Goal: Task Accomplishment & Management: Use online tool/utility

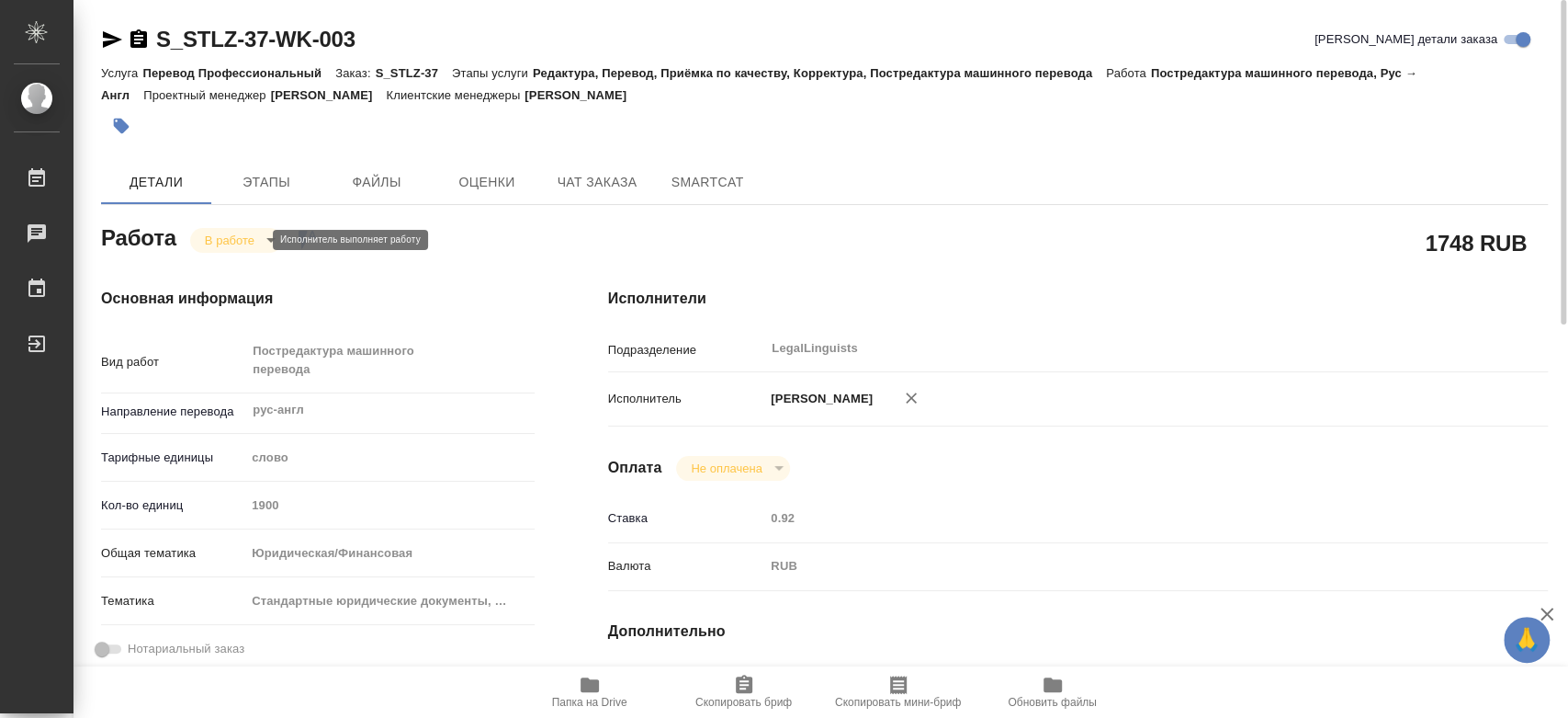
click at [226, 234] on body "🙏 .cls-1 fill:#fff; AWATERA [PERSON_NAME] 0 Чаты График Выйти S_STLZ-37-WK-003 …" at bounding box center [784, 359] width 1568 height 718
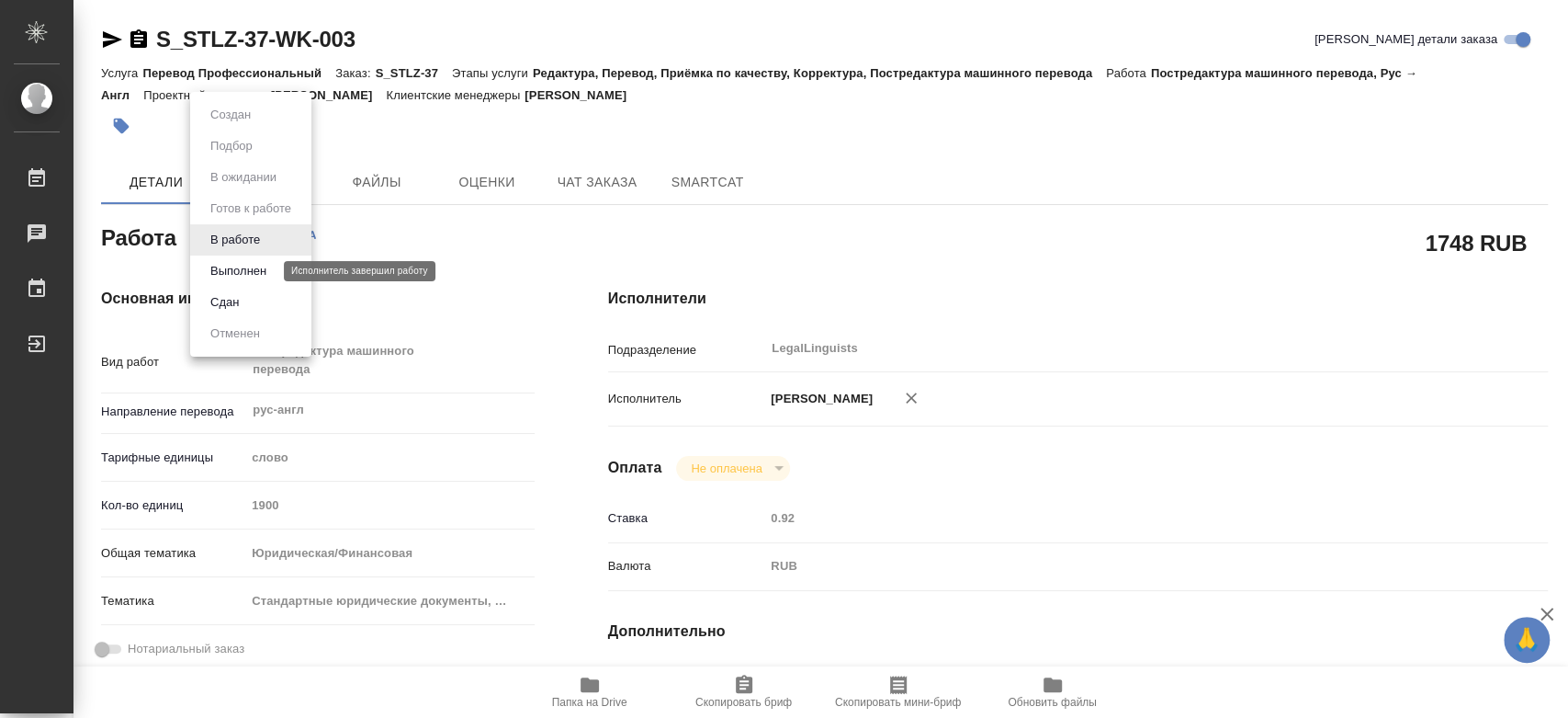
click at [238, 270] on button "Выполнен" at bounding box center [238, 271] width 67 height 20
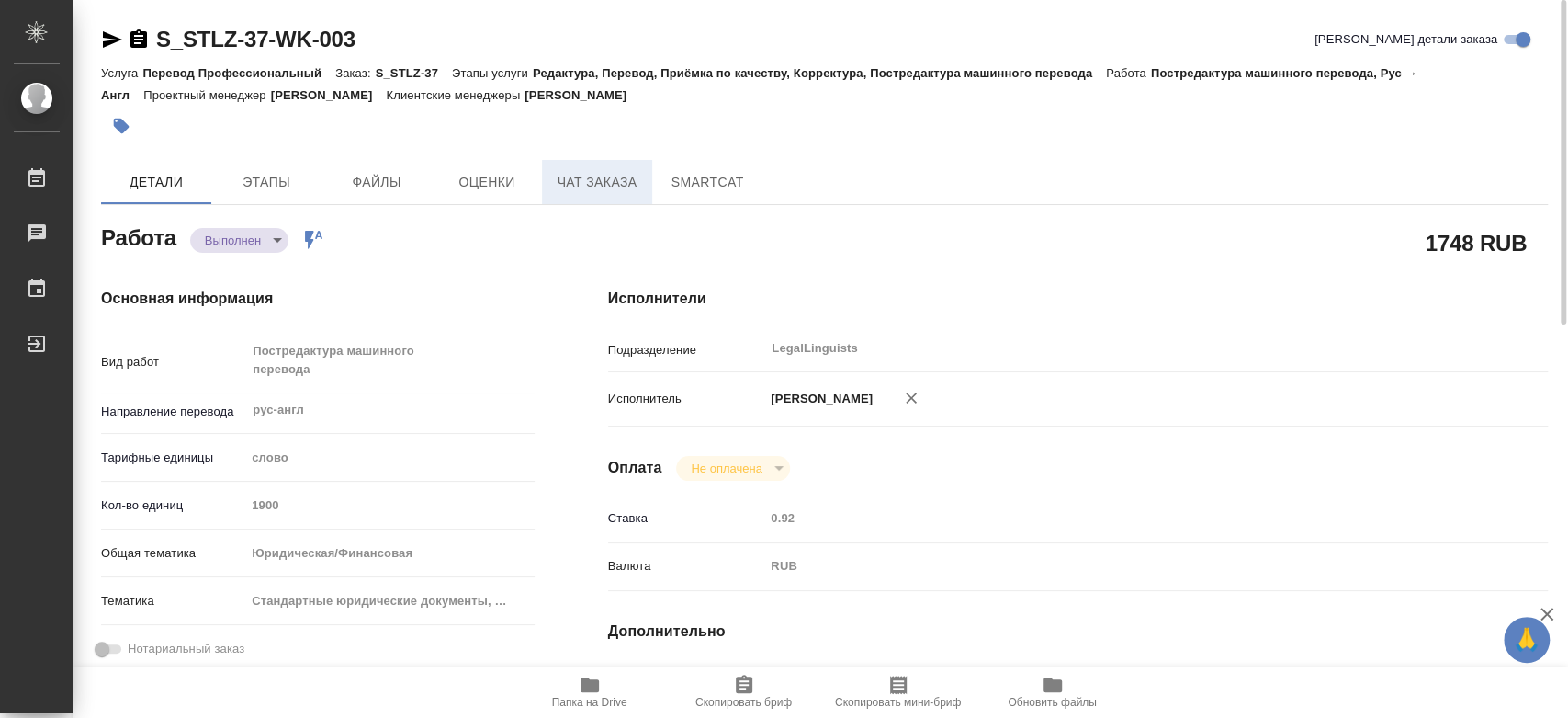
type textarea "x"
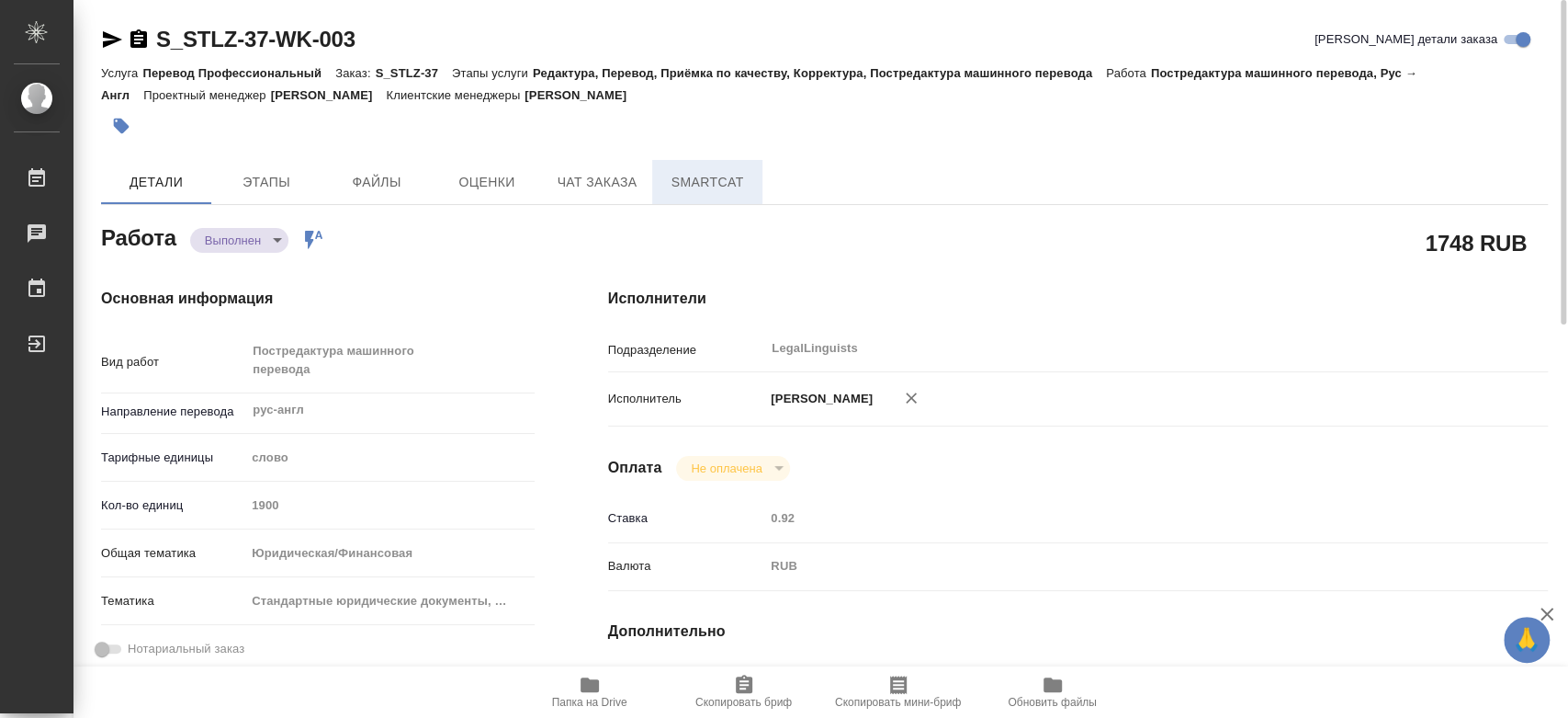
click at [671, 175] on span "SmartCat" at bounding box center [708, 182] width 88 height 23
type textarea "x"
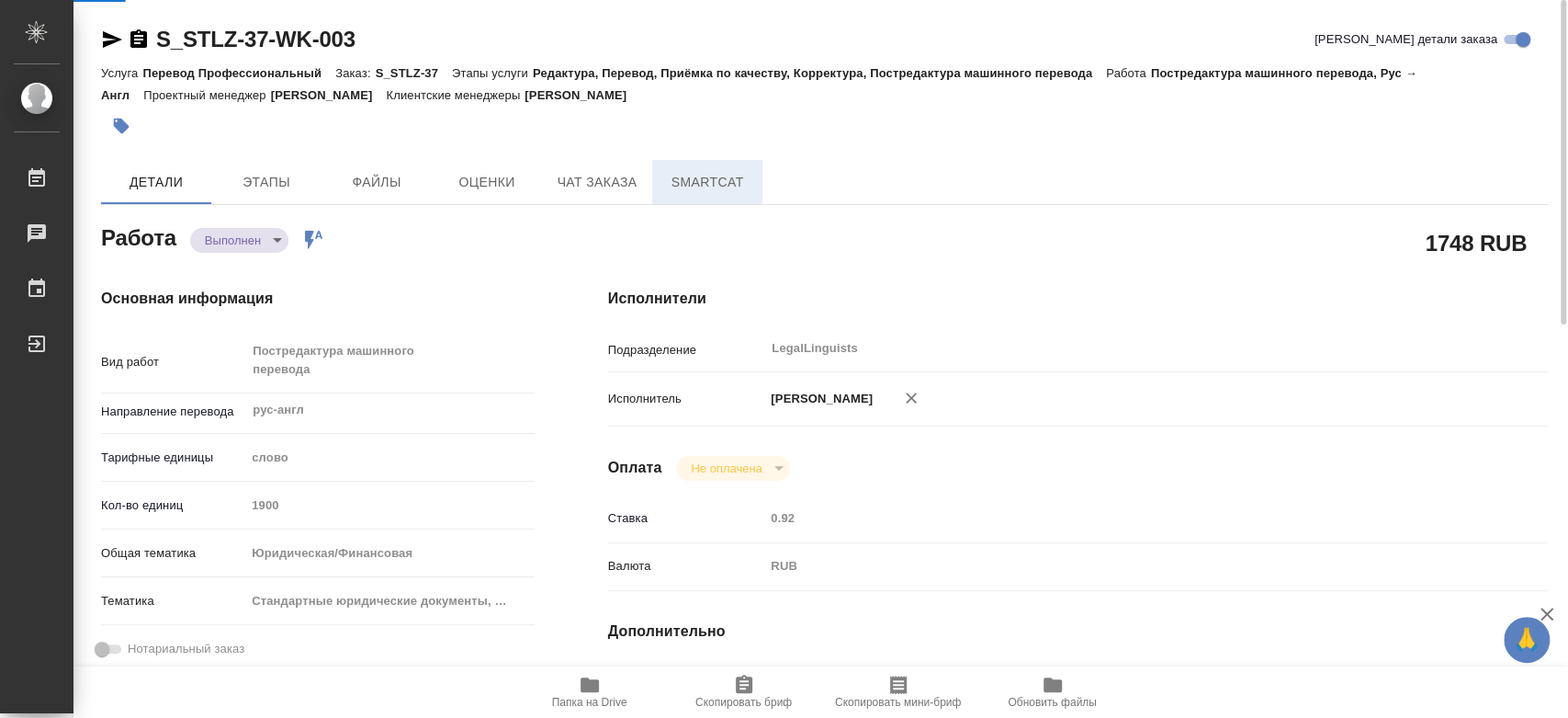
type textarea "x"
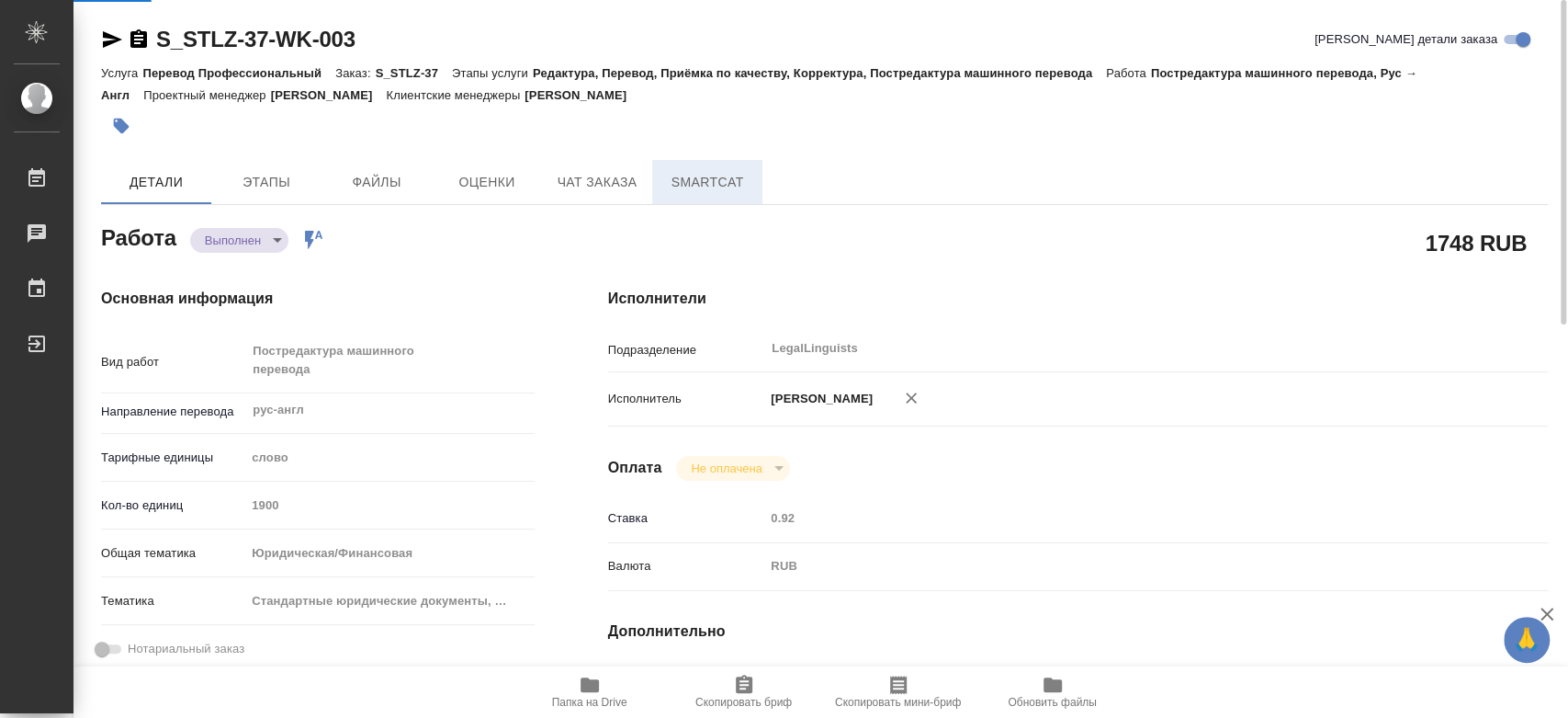
type textarea "x"
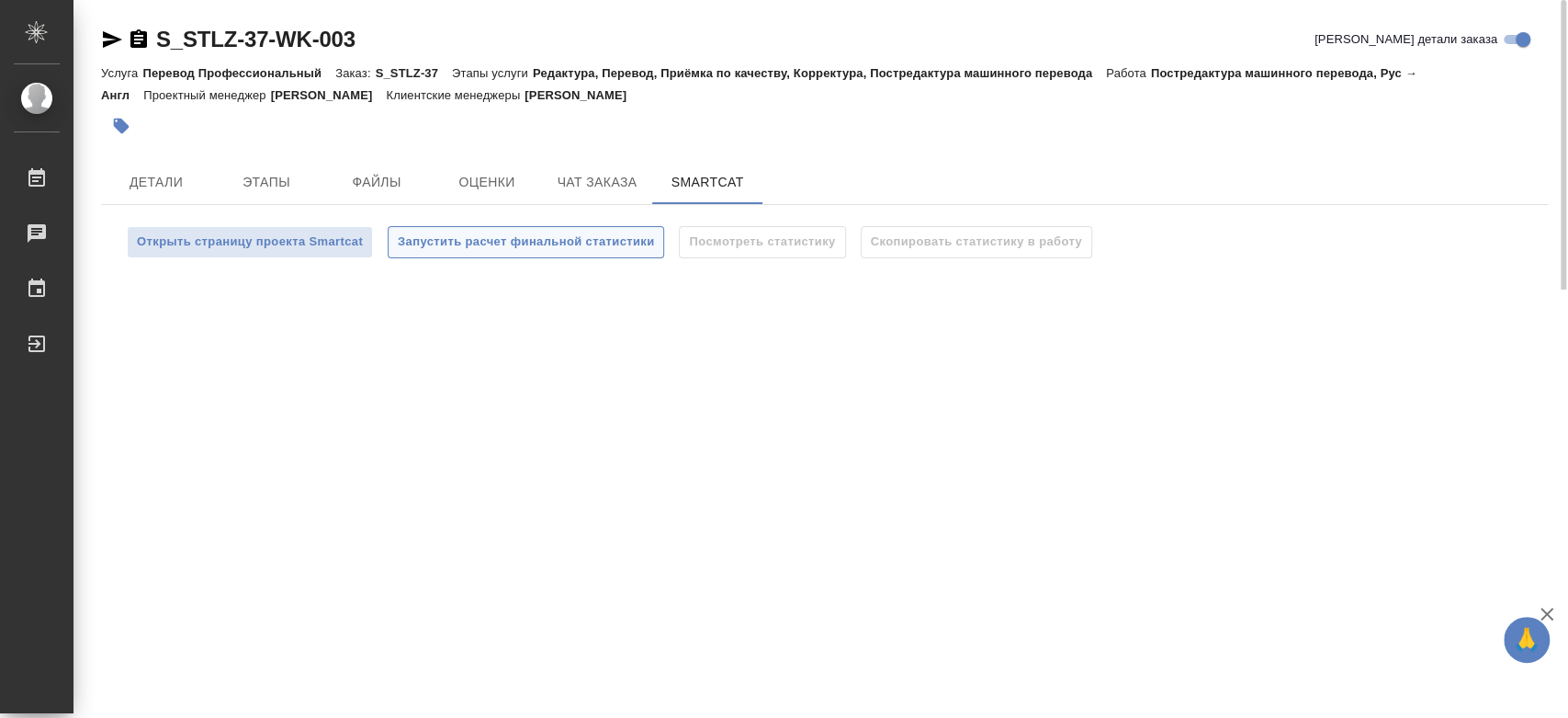
click at [515, 237] on span "Запустить расчет финальной статистики" at bounding box center [526, 242] width 256 height 21
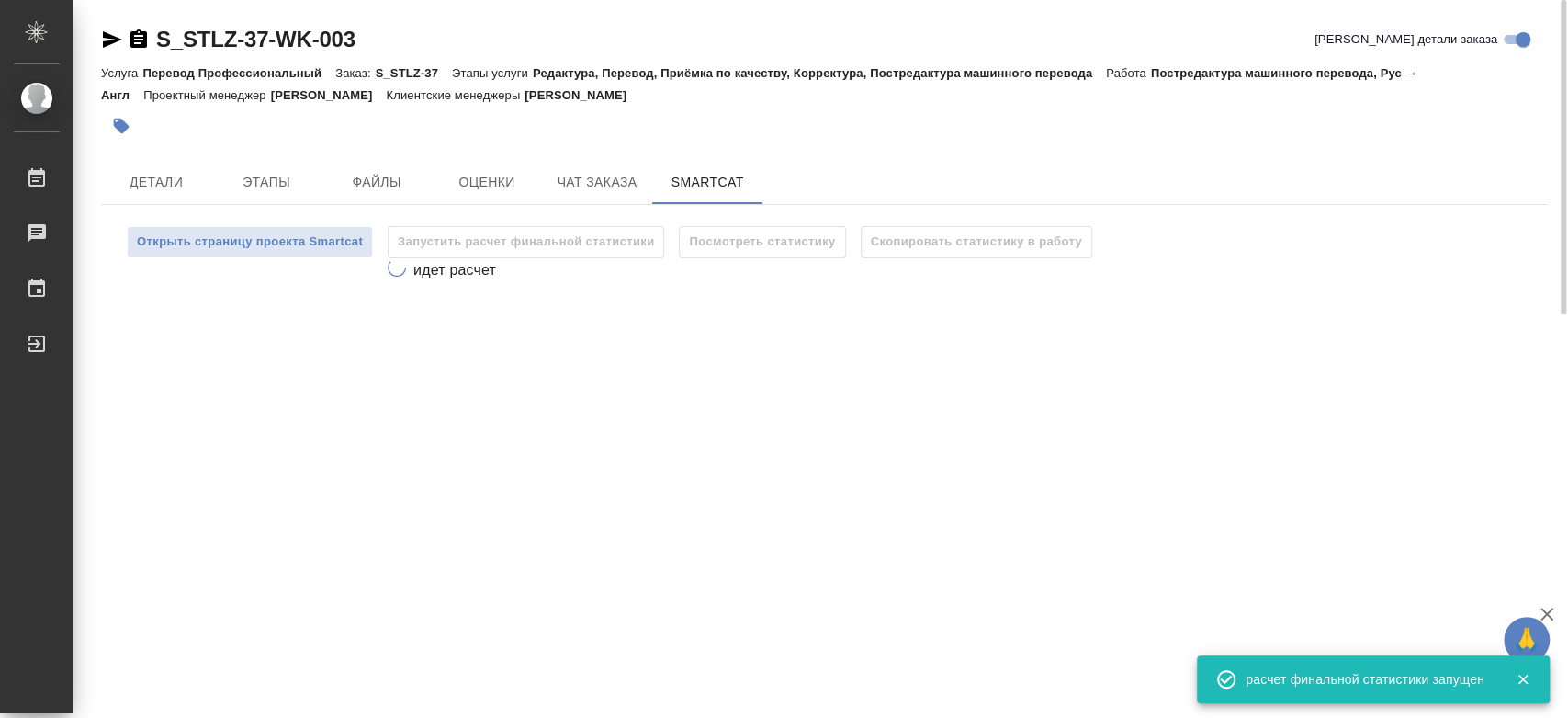
click at [244, 629] on div ".cls-1 fill:#fff; AWATERA [PERSON_NAME] 0 Чаты График Выйти S_STLZ-37-WK-003 Кр…" at bounding box center [784, 359] width 1568 height 718
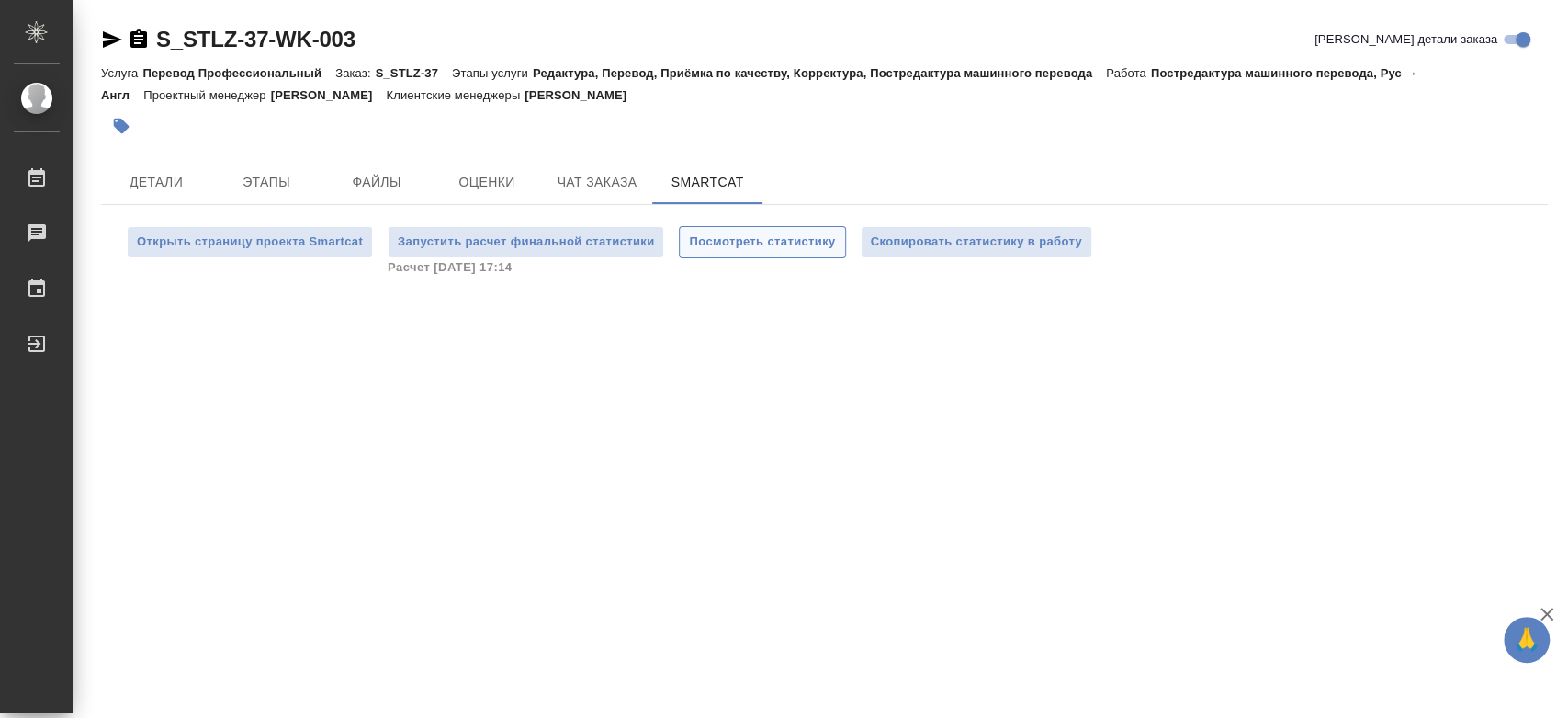
click at [694, 243] on span "Посмотреть статистику" at bounding box center [762, 242] width 146 height 21
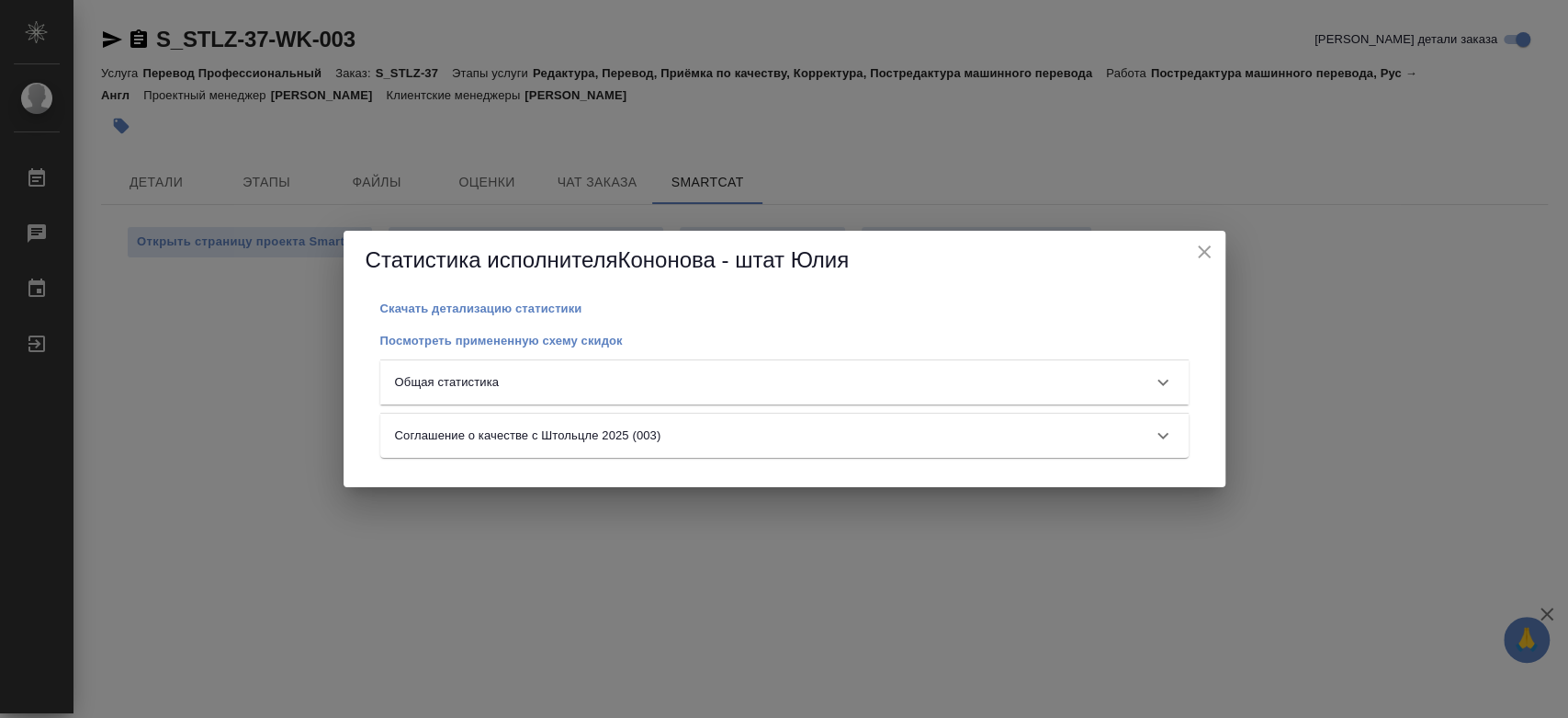
click at [699, 383] on div "Общая статистика" at bounding box center [768, 382] width 746 height 18
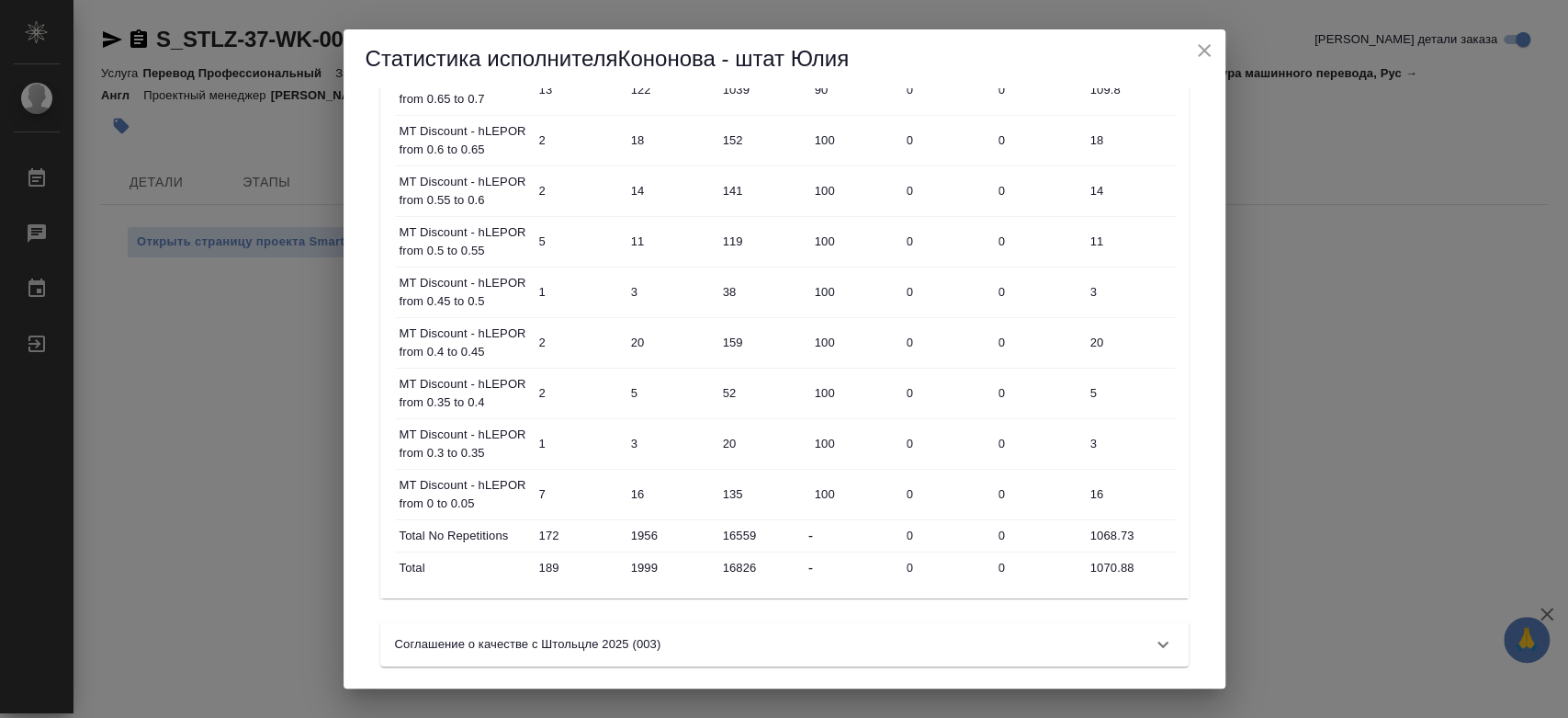
scroll to position [899, 0]
drag, startPoint x: 1137, startPoint y: 567, endPoint x: 1073, endPoint y: 565, distance: 64.0
click at [1073, 565] on div "Total 189 1999 16826 - 0 0 1070.88" at bounding box center [786, 564] width 781 height 31
click at [169, 182] on div "Статистика исполнителя Кононова - штат Юлия Скачать детализацию статистики Посм…" at bounding box center [784, 359] width 1568 height 718
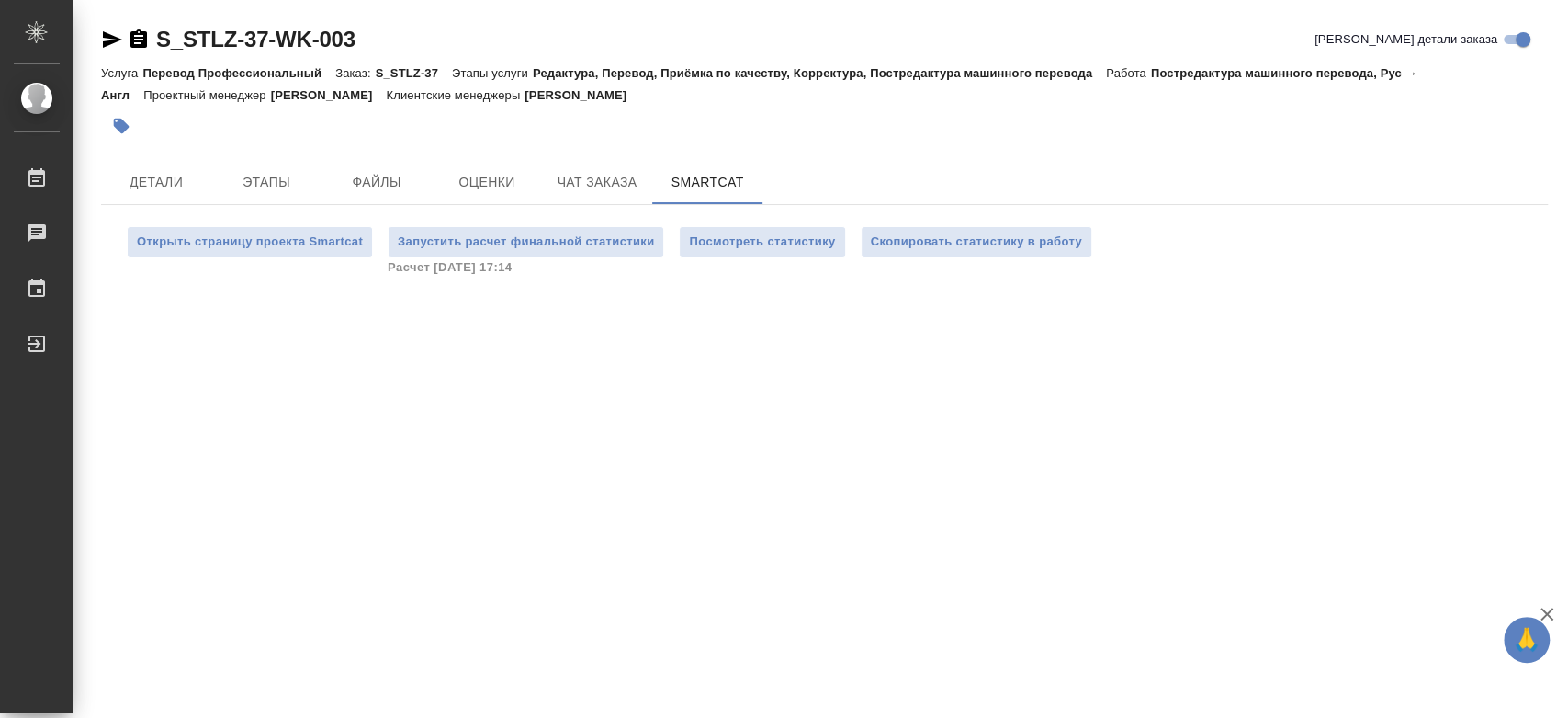
click at [169, 182] on span "Детали" at bounding box center [156, 182] width 88 height 23
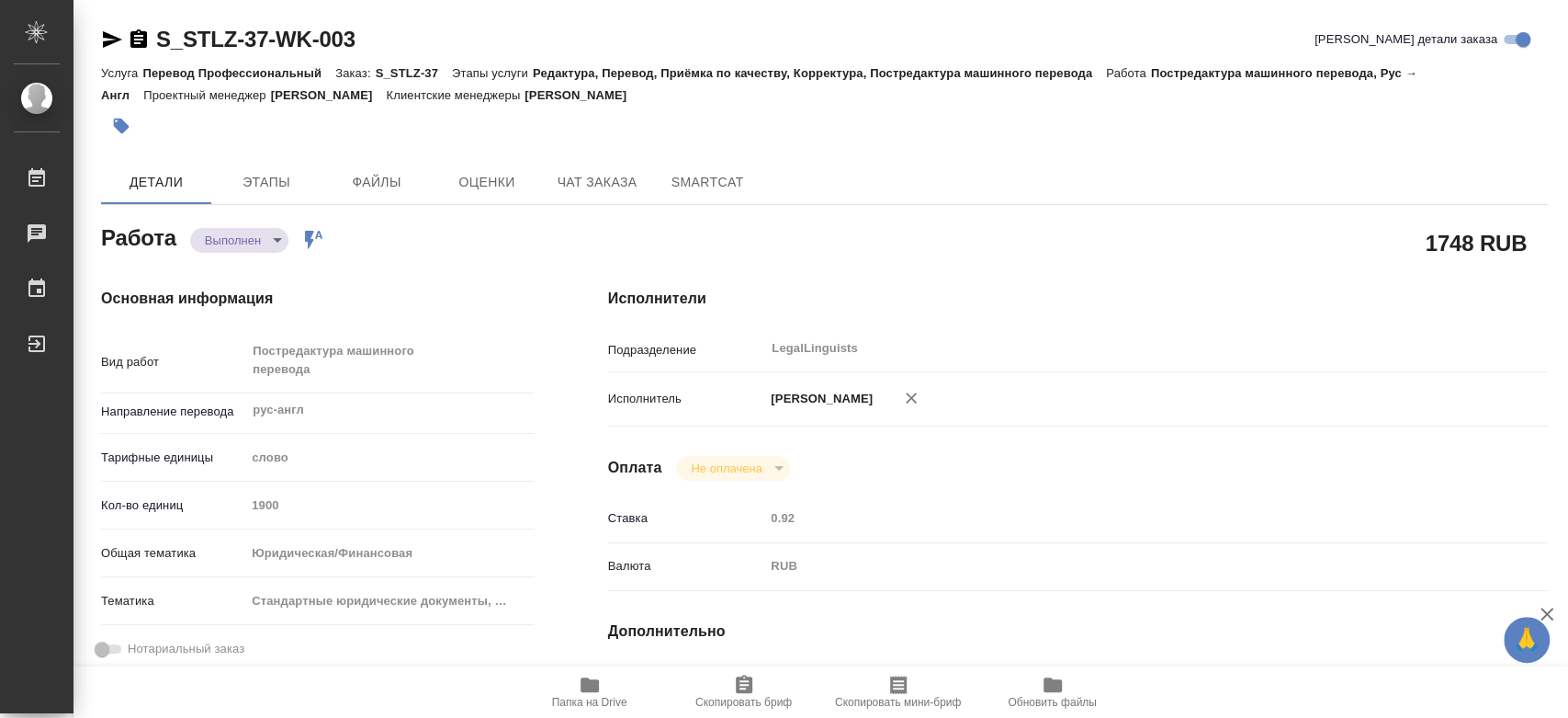
type textarea "x"
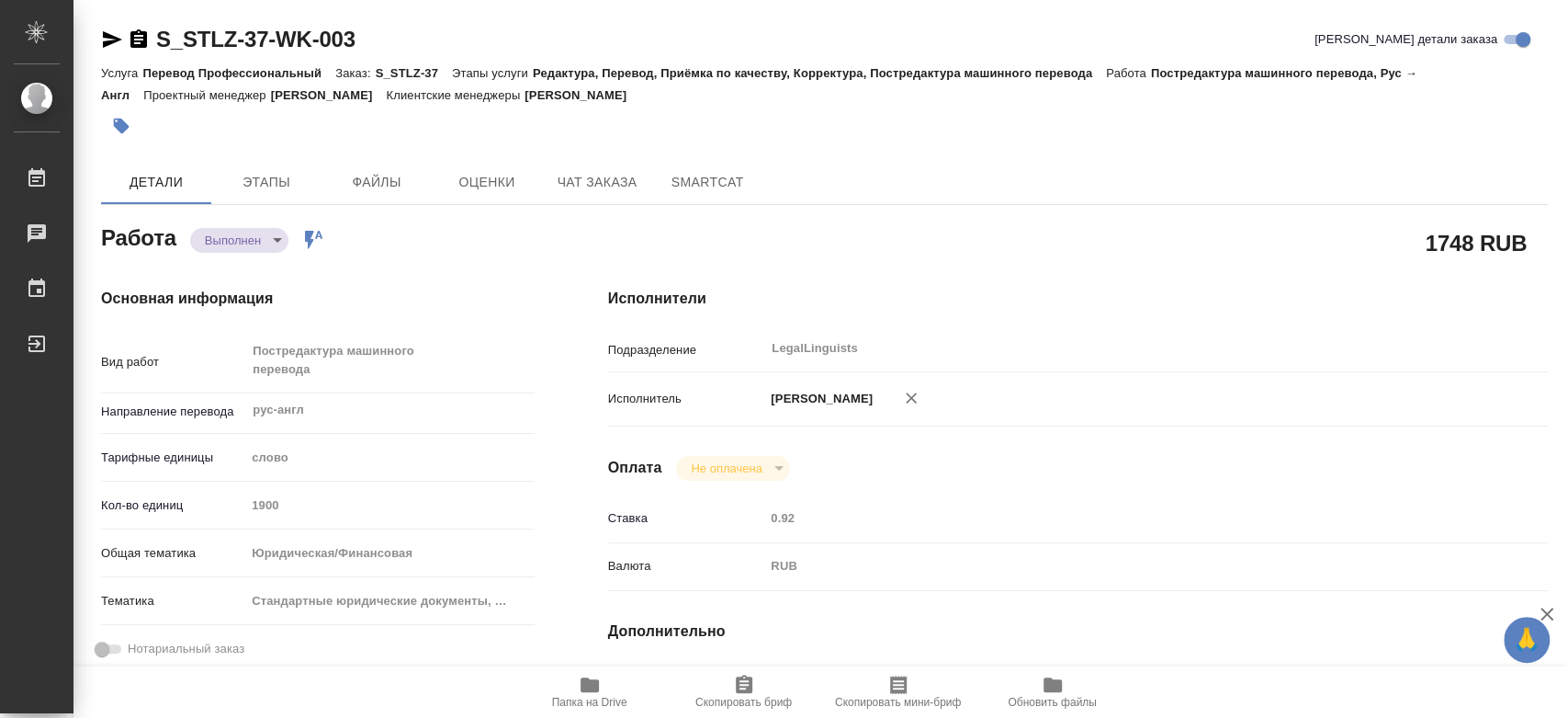
type textarea "x"
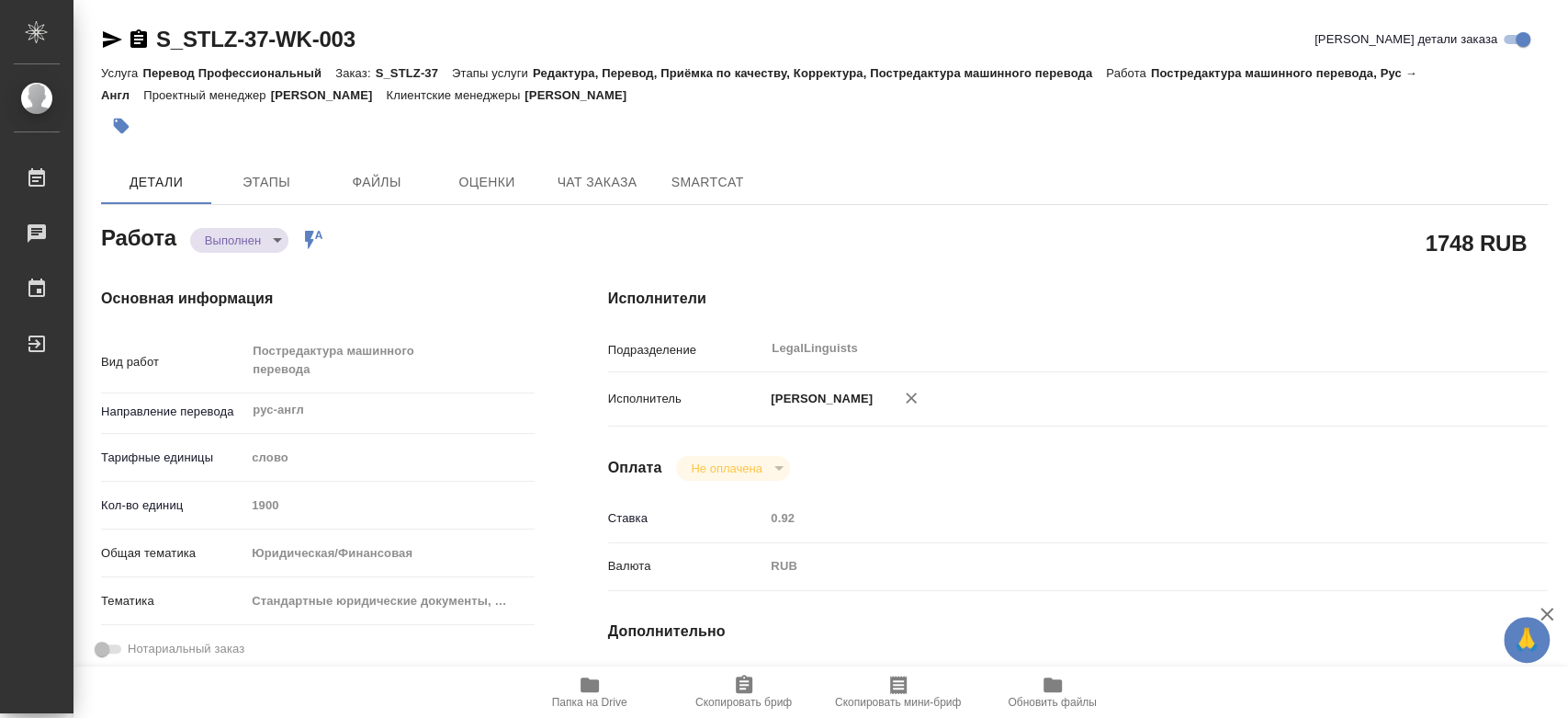
type textarea "x"
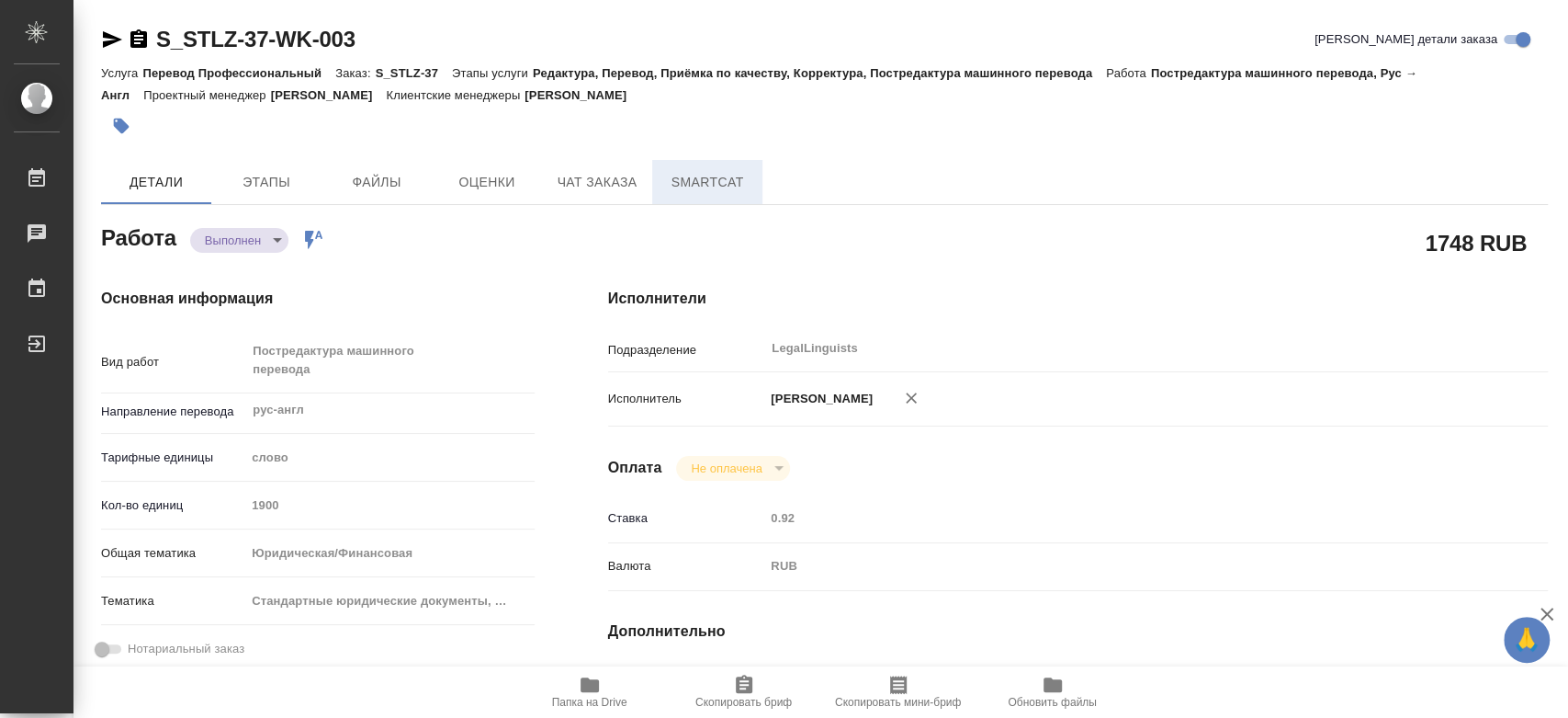
click at [721, 194] on button "SmartCat" at bounding box center [708, 182] width 110 height 44
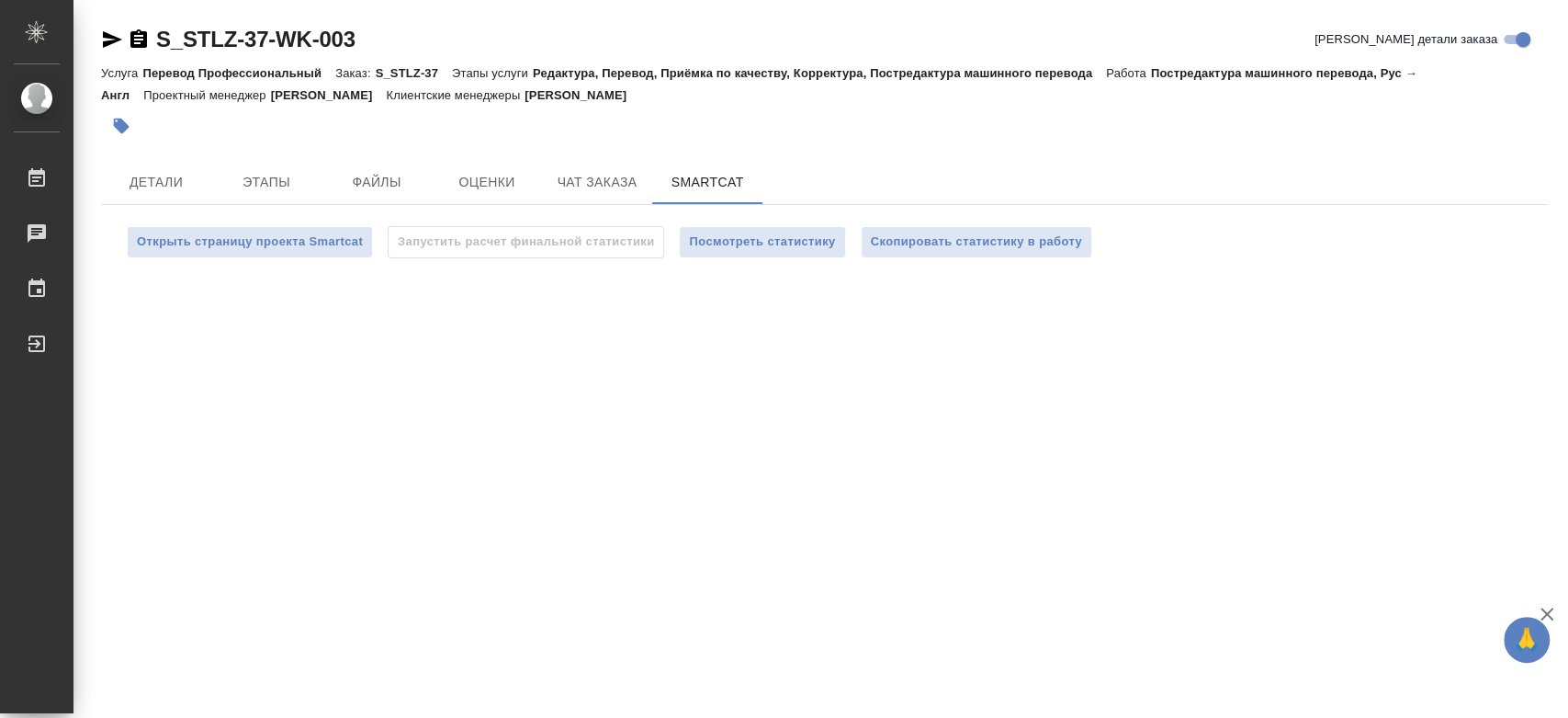
click at [933, 244] on span "Скопировать статистику в работу" at bounding box center [977, 242] width 211 height 21
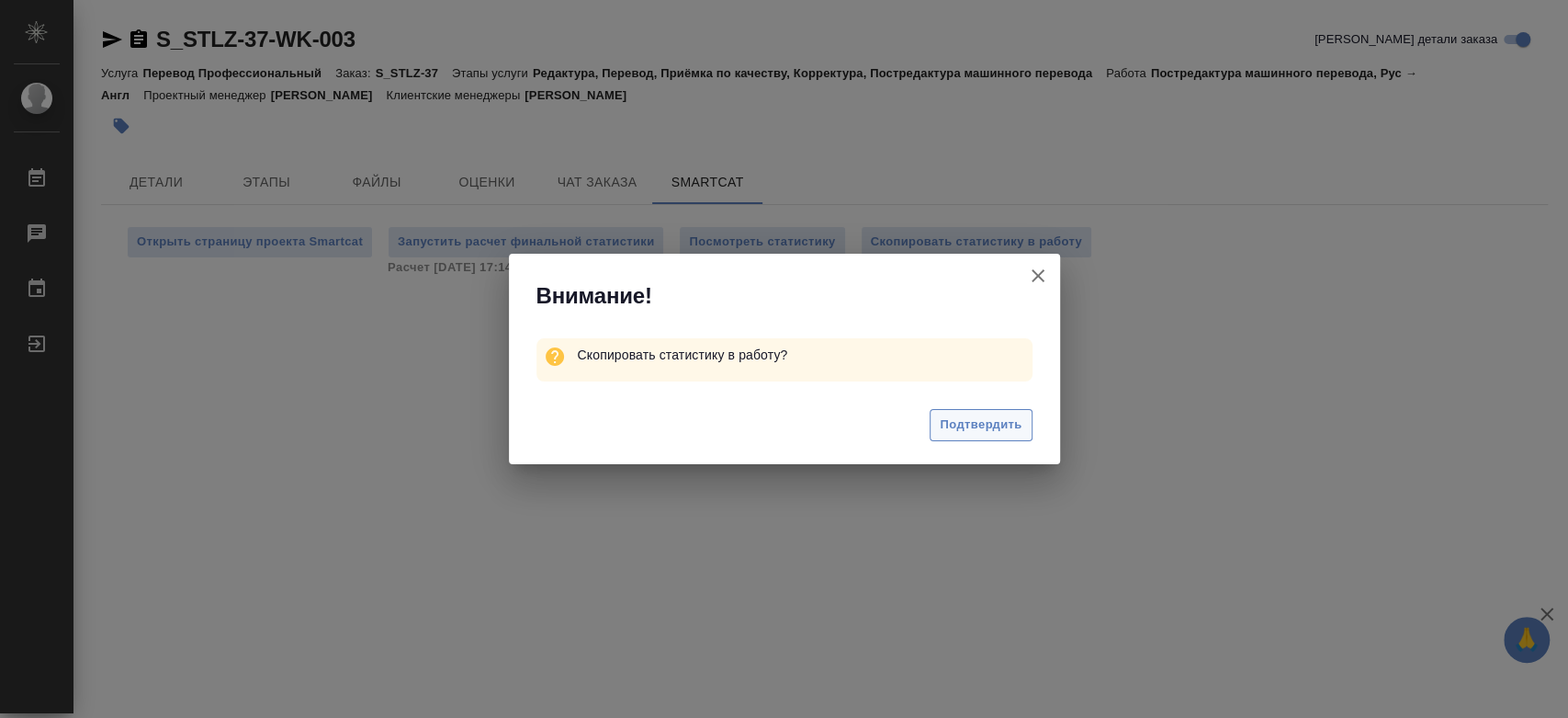
click at [976, 430] on span "Подтвердить" at bounding box center [981, 425] width 82 height 21
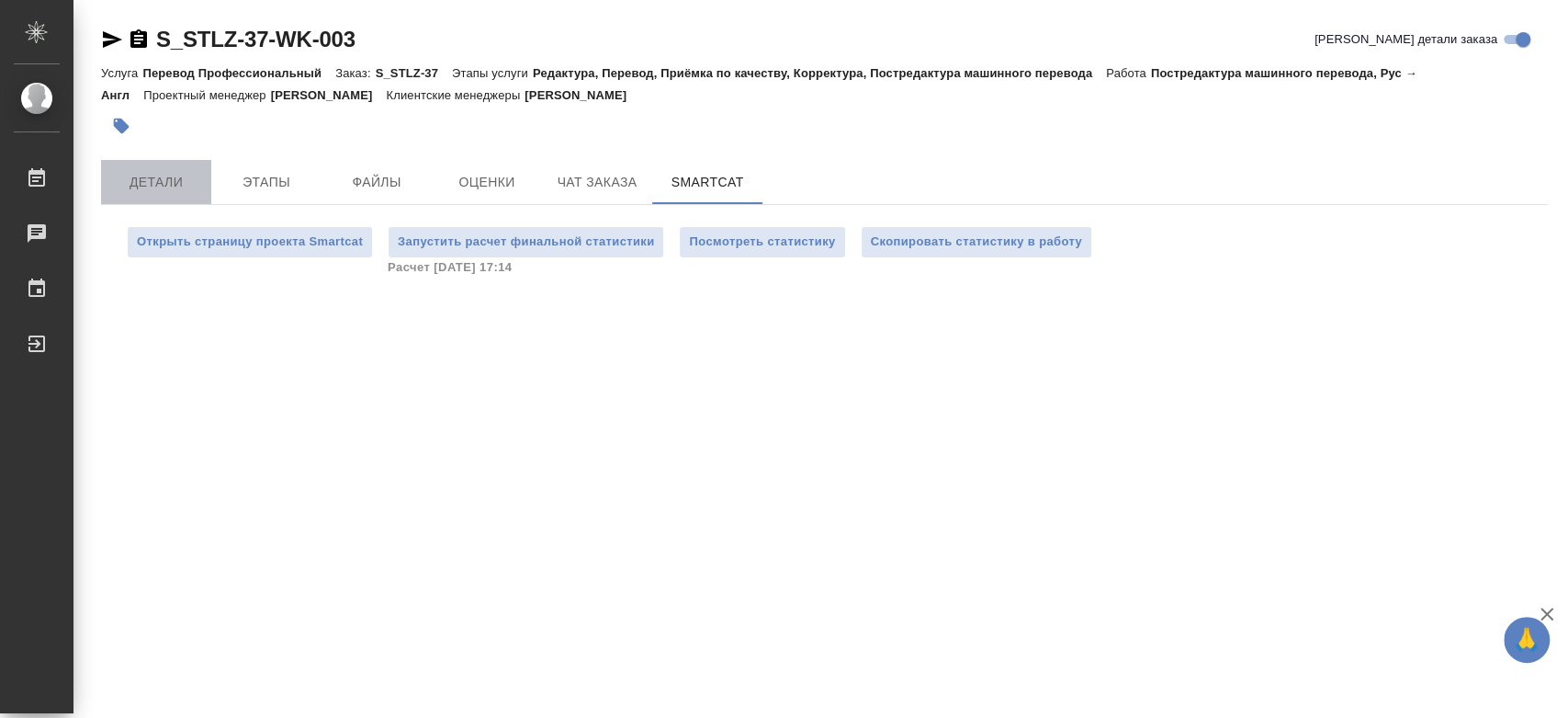
click at [171, 178] on body "🙏 .cls-1 fill:#fff; AWATERA Kononova Yuliya Работы 0 Чаты График Выйти S_STLZ-3…" at bounding box center [784, 359] width 1568 height 718
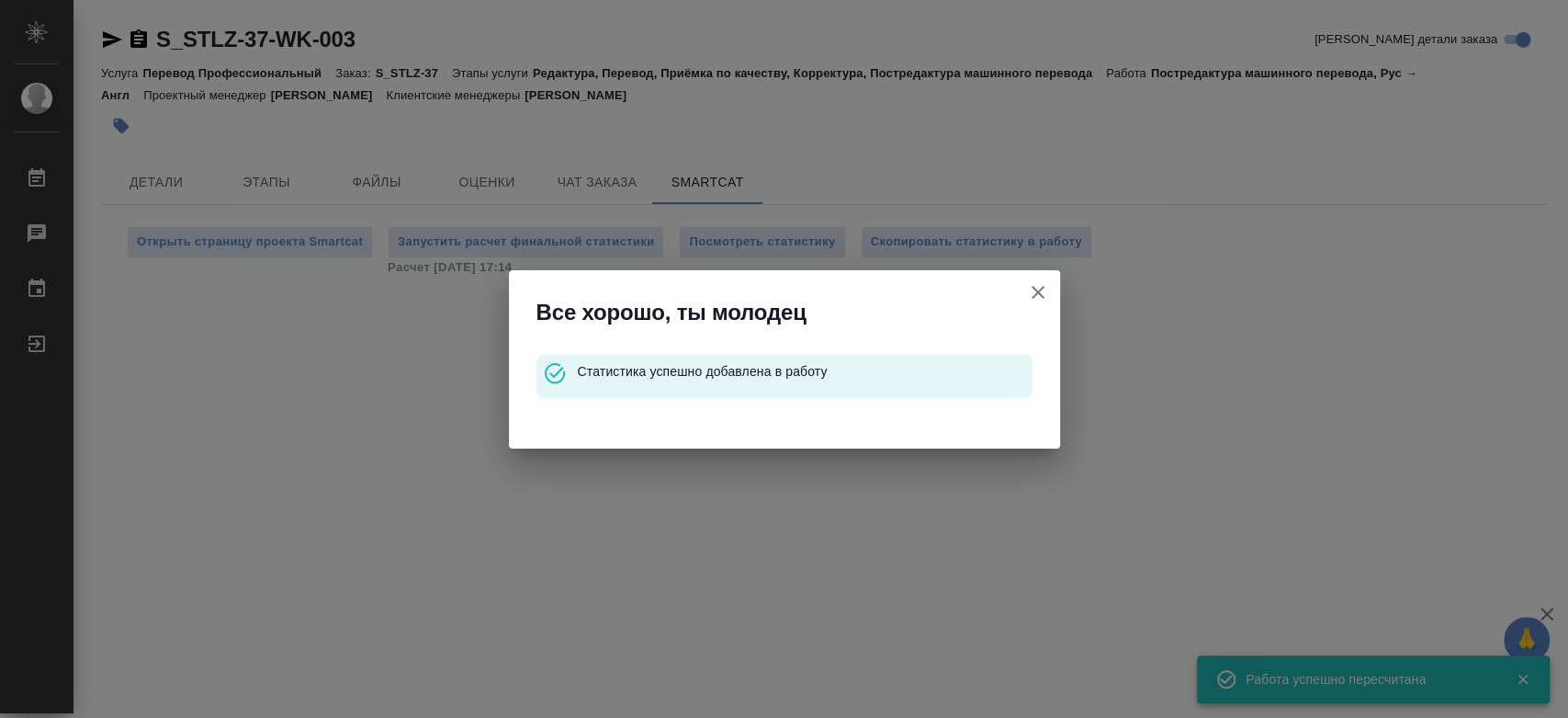
click at [1038, 302] on icon "button" at bounding box center [1039, 292] width 22 height 22
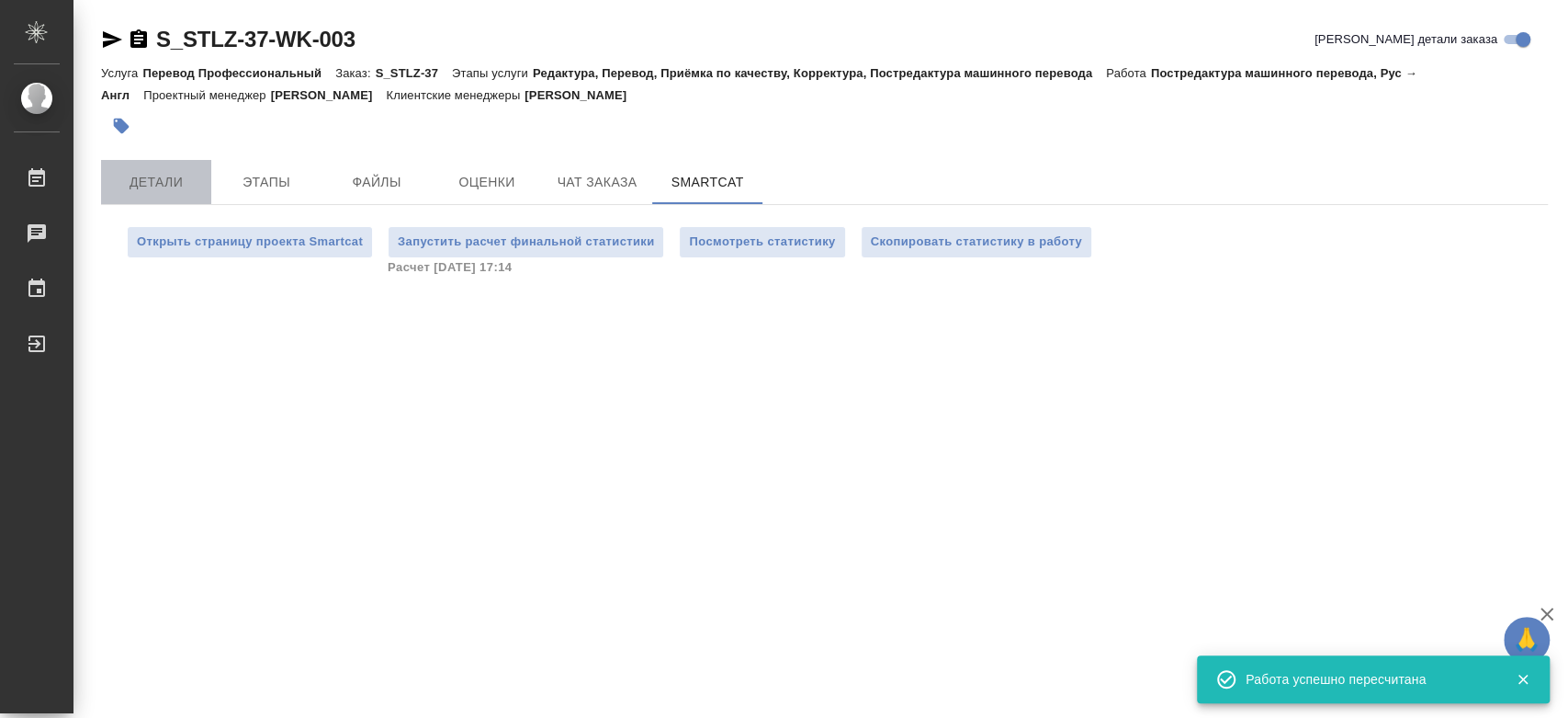
click at [177, 194] on button "Детали" at bounding box center [156, 182] width 110 height 44
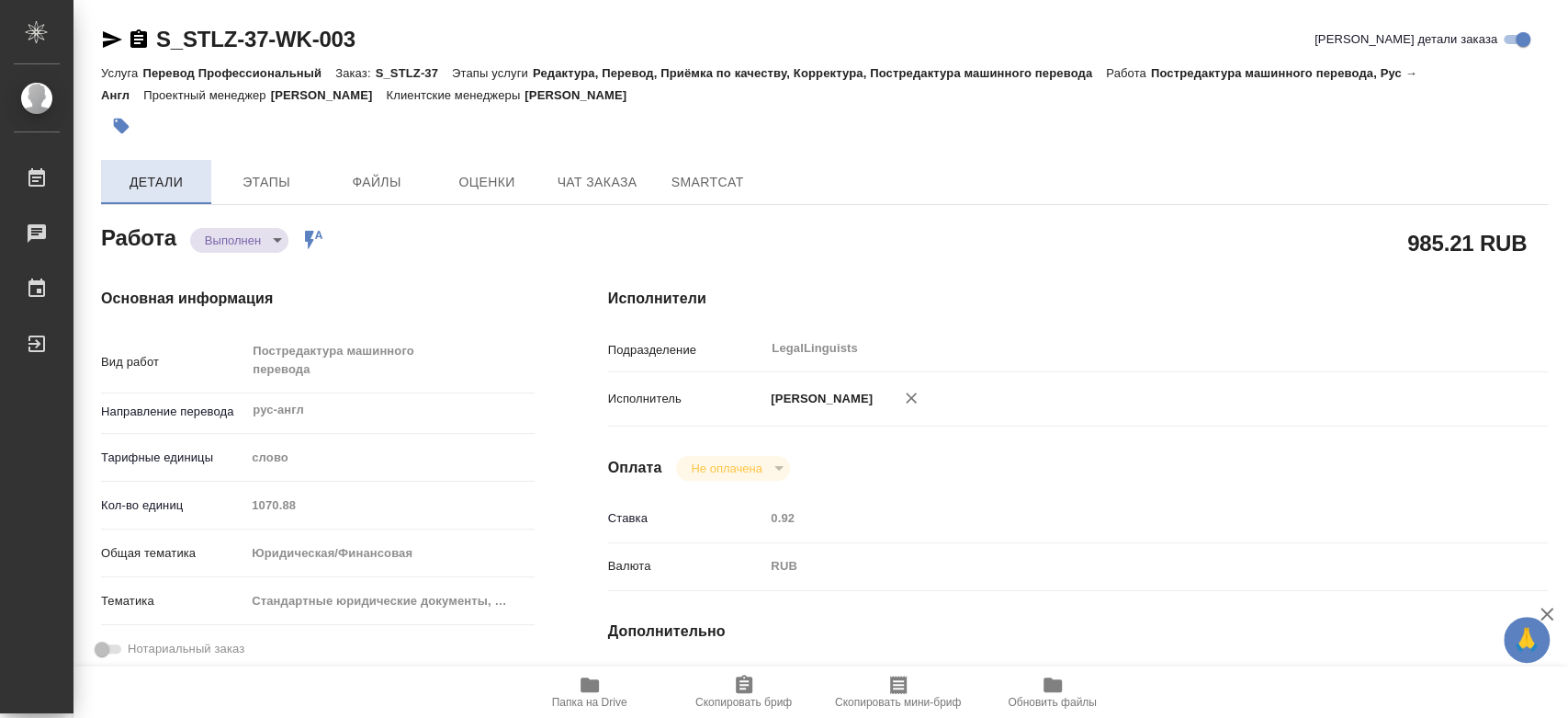
type textarea "x"
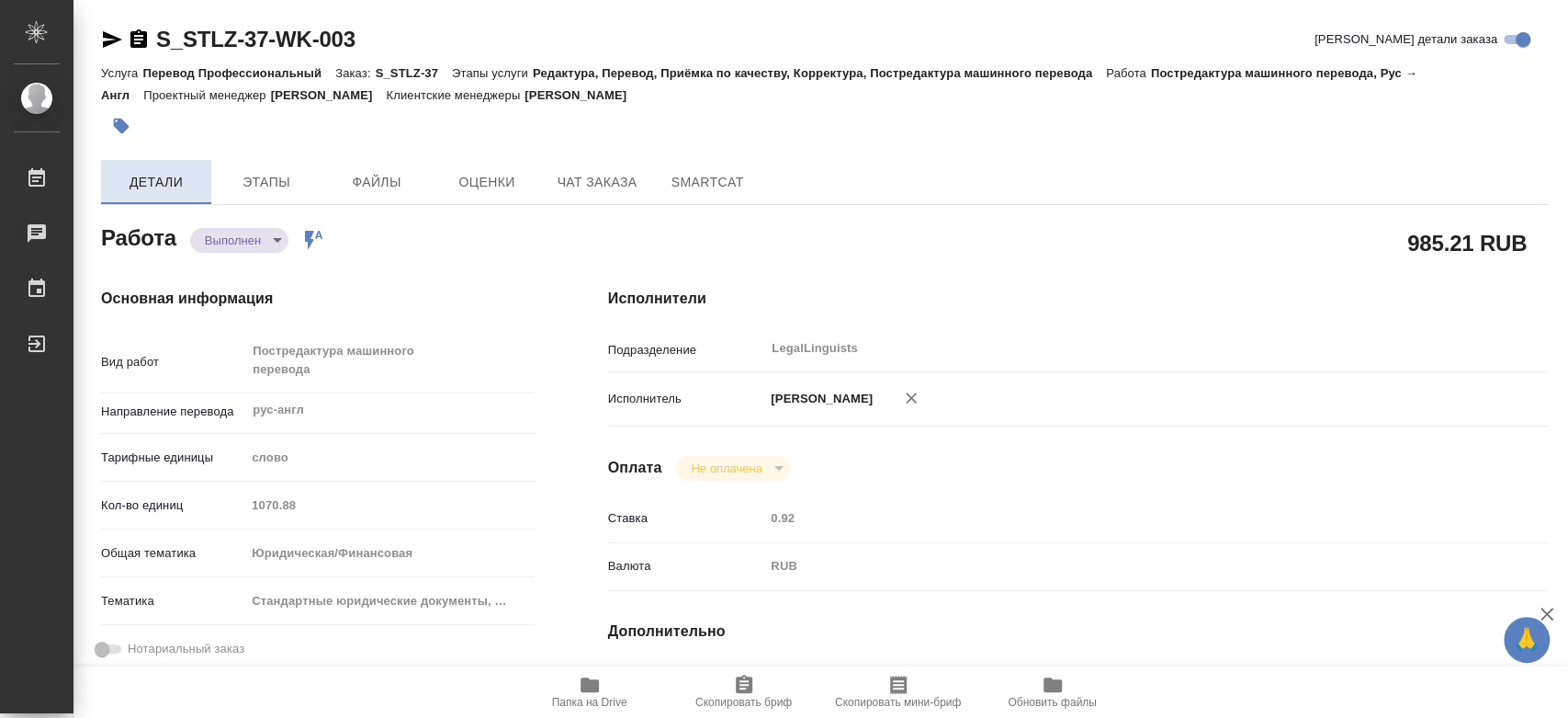
type textarea "x"
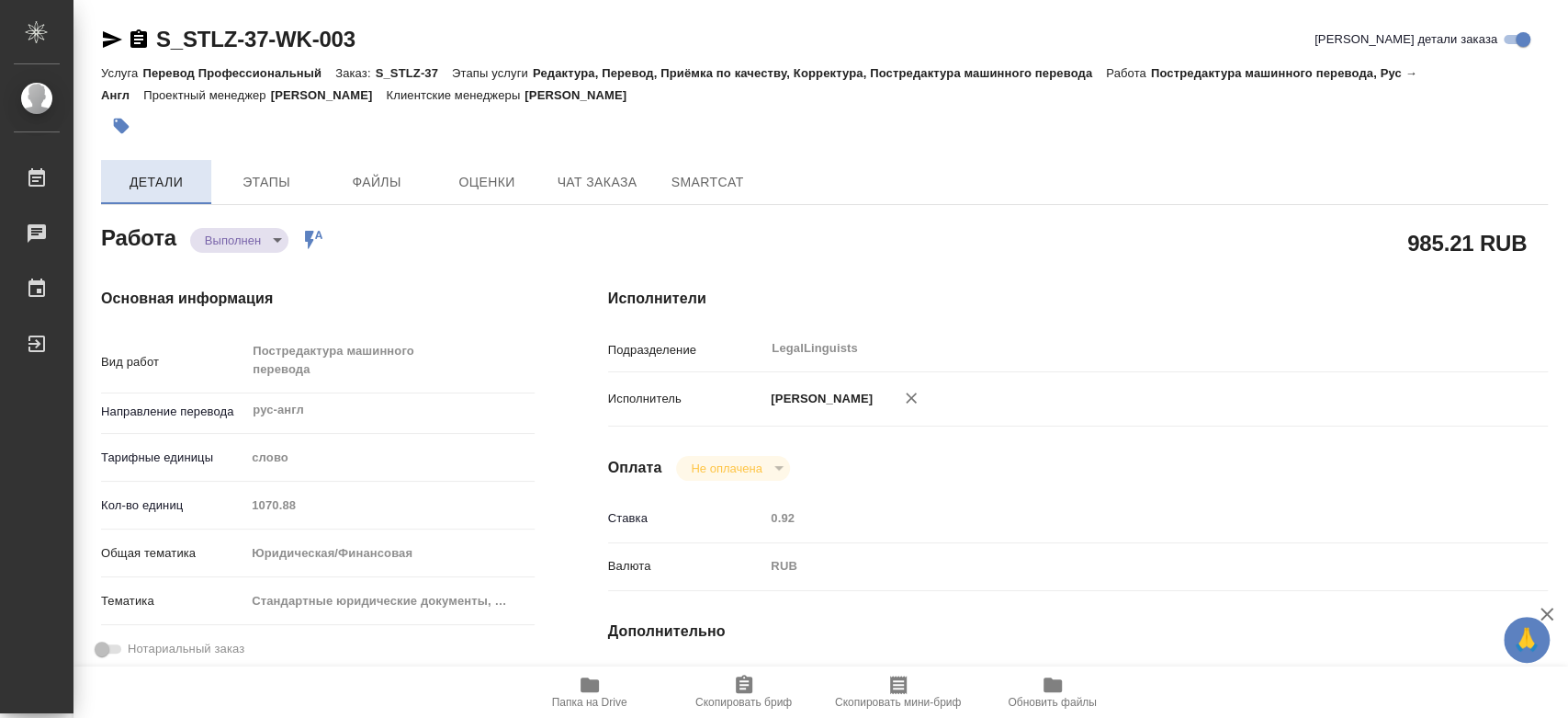
type textarea "x"
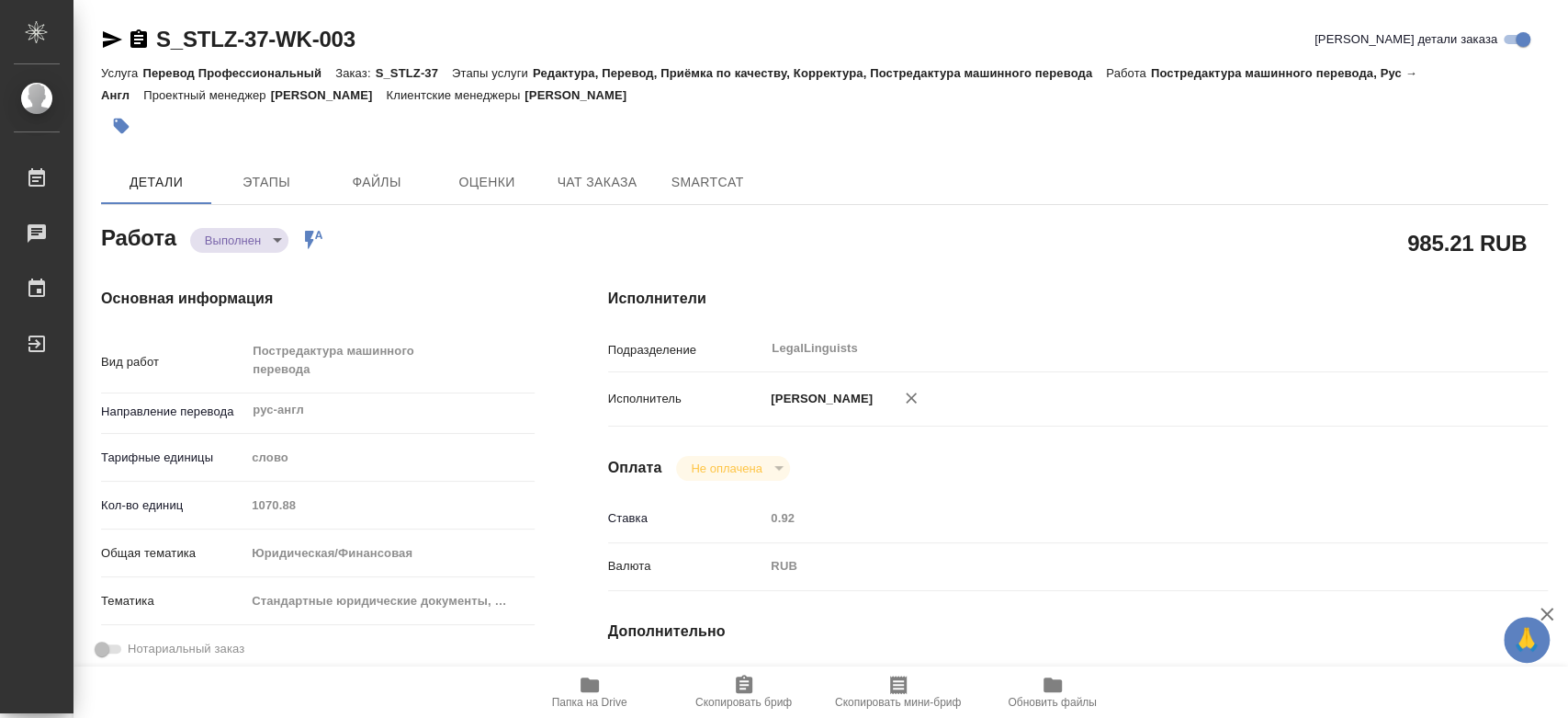
type textarea "x"
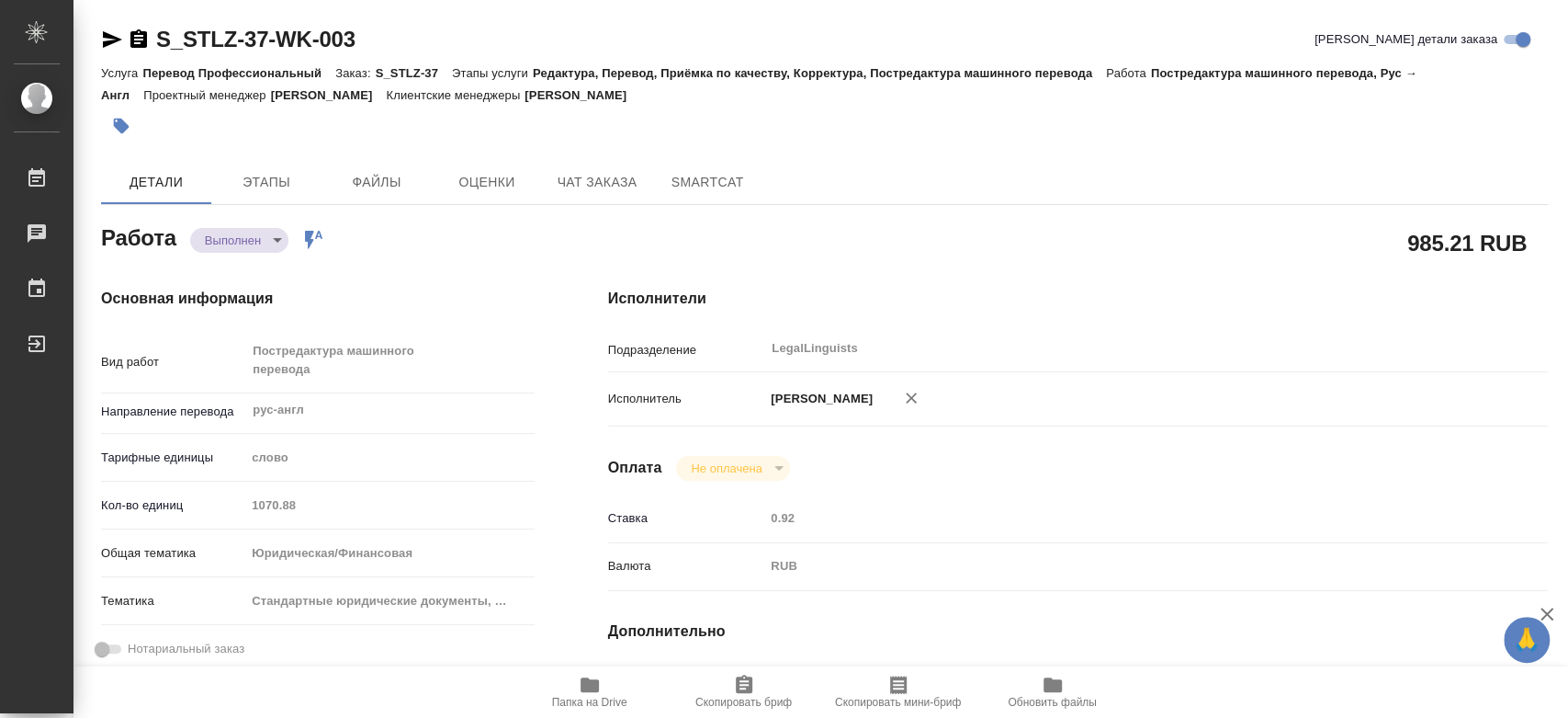
click at [237, 238] on body "🙏 .cls-1 fill:#fff; AWATERA Kononova Yuliya Работы 0 Чаты График Выйти S_STLZ-3…" at bounding box center [784, 359] width 1568 height 718
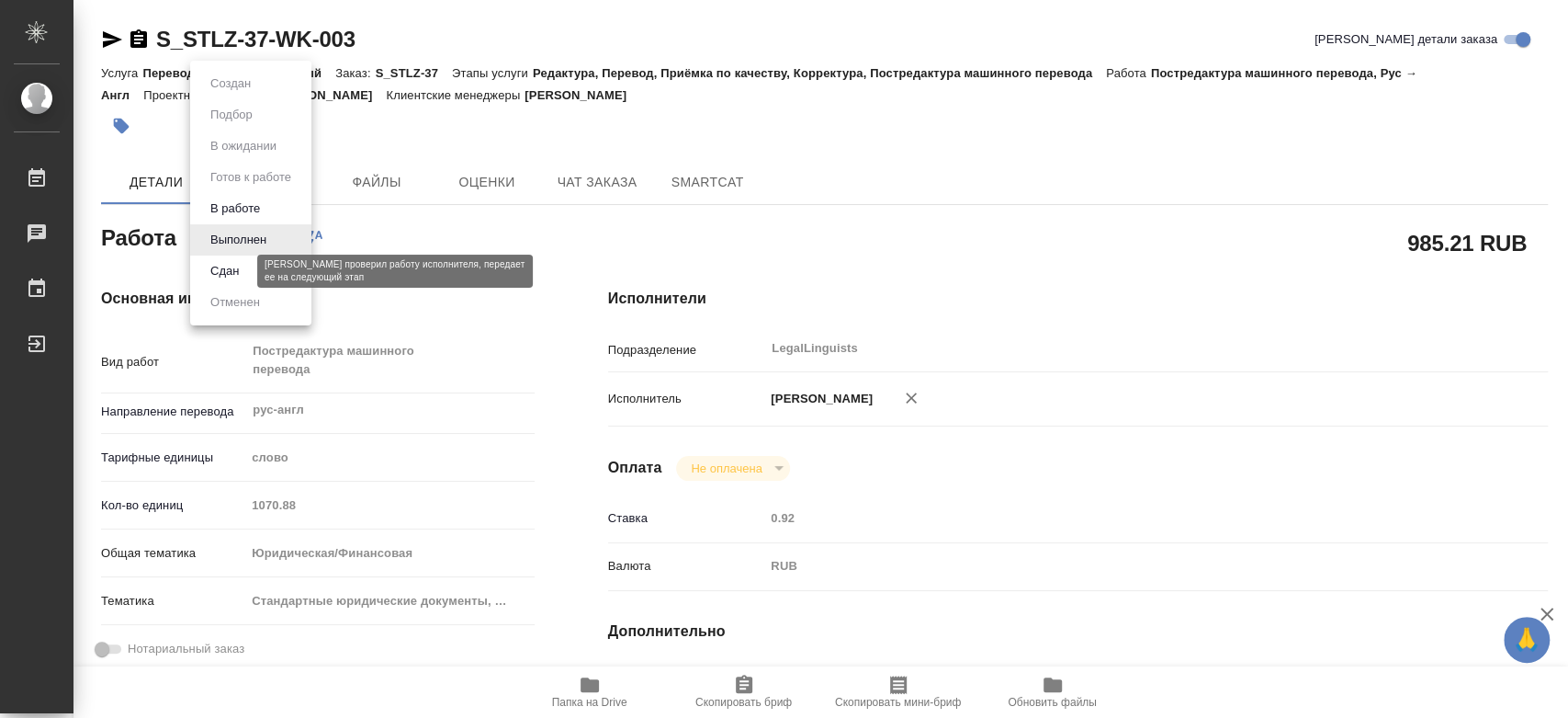
click at [233, 264] on button "Сдан" at bounding box center [224, 271] width 40 height 20
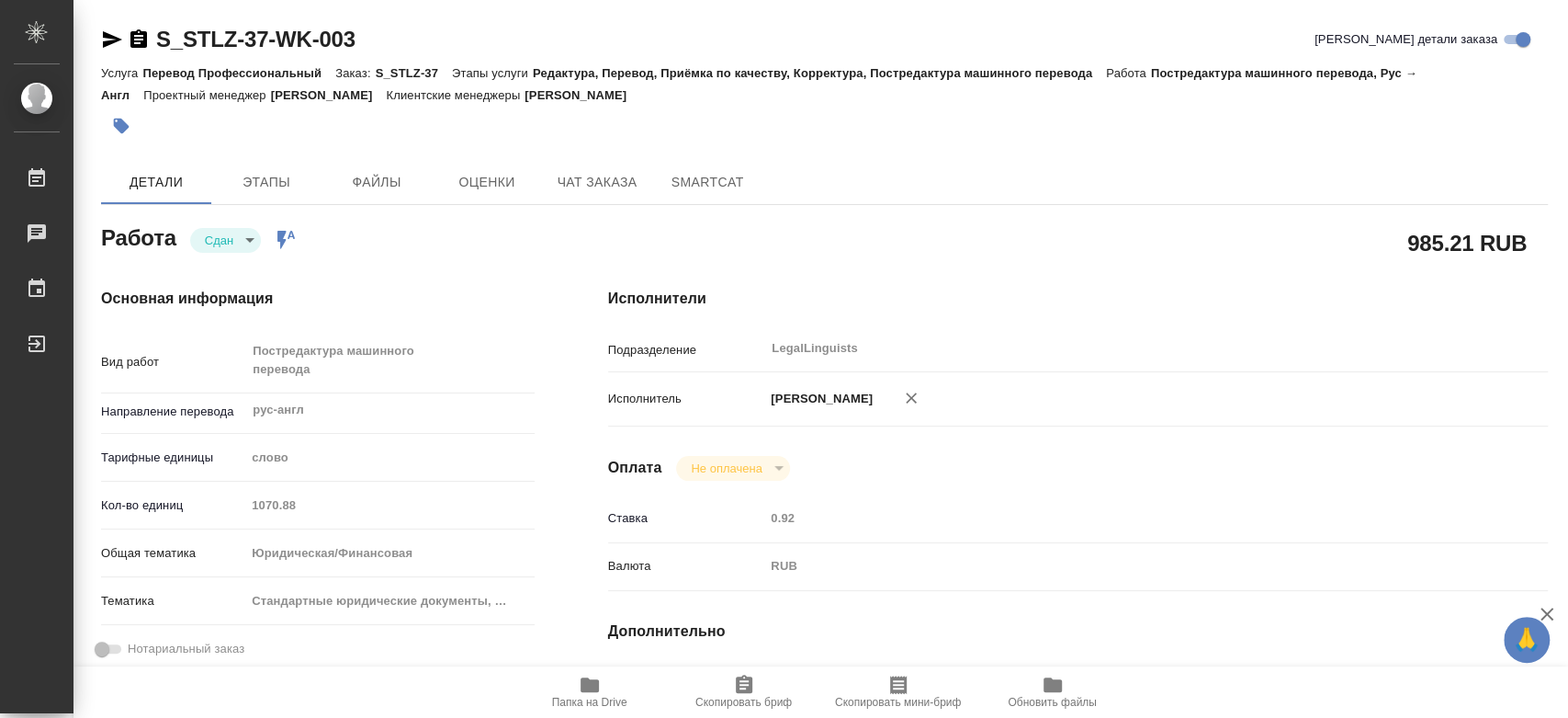
type textarea "x"
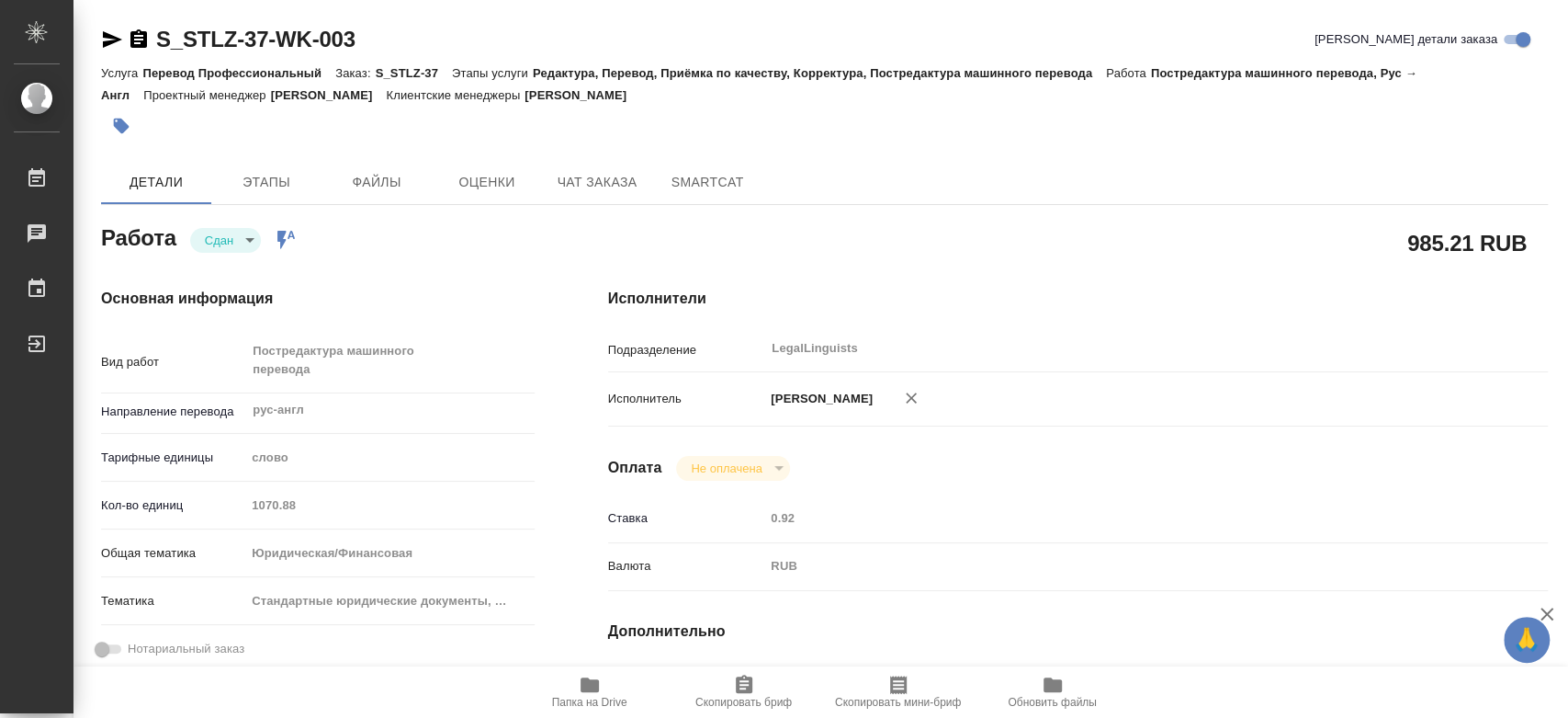
type textarea "x"
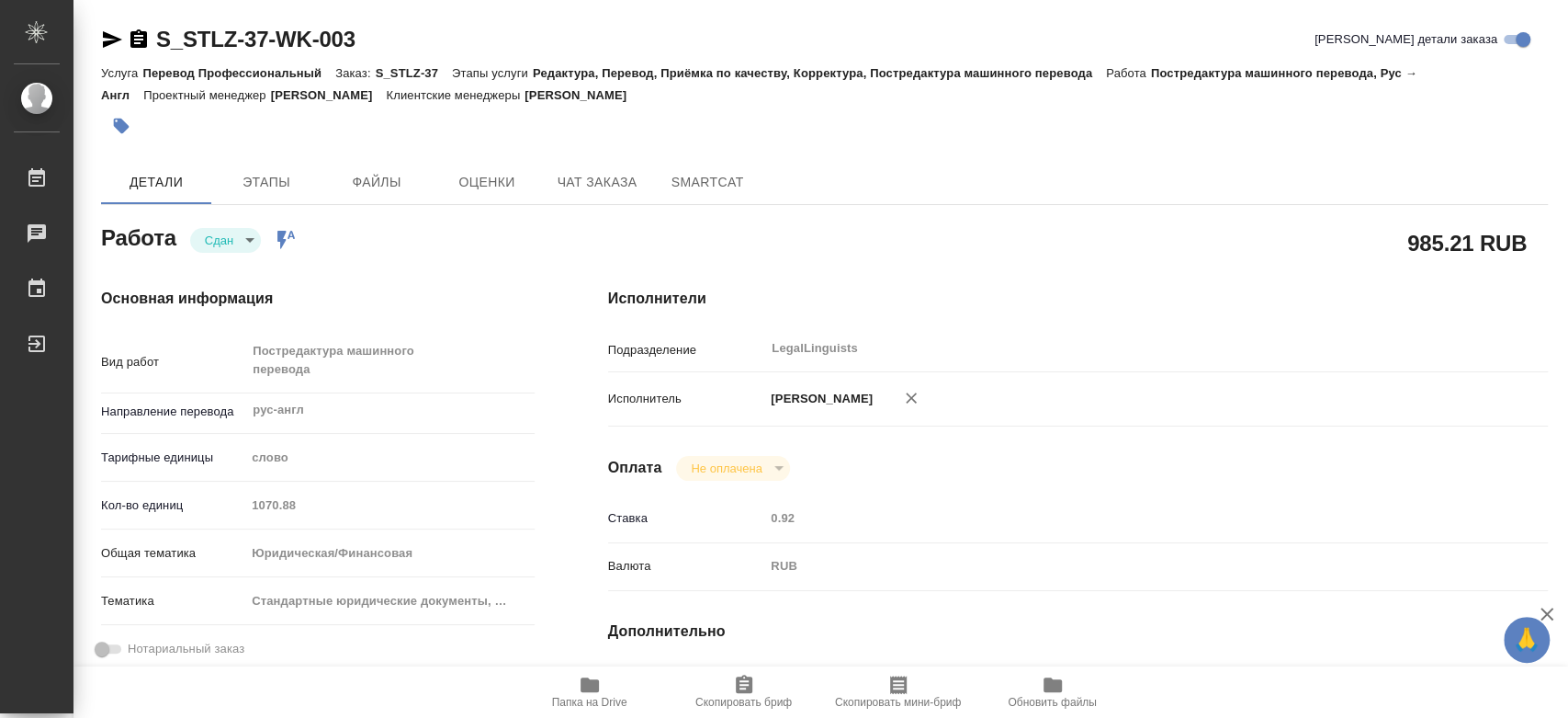
type textarea "x"
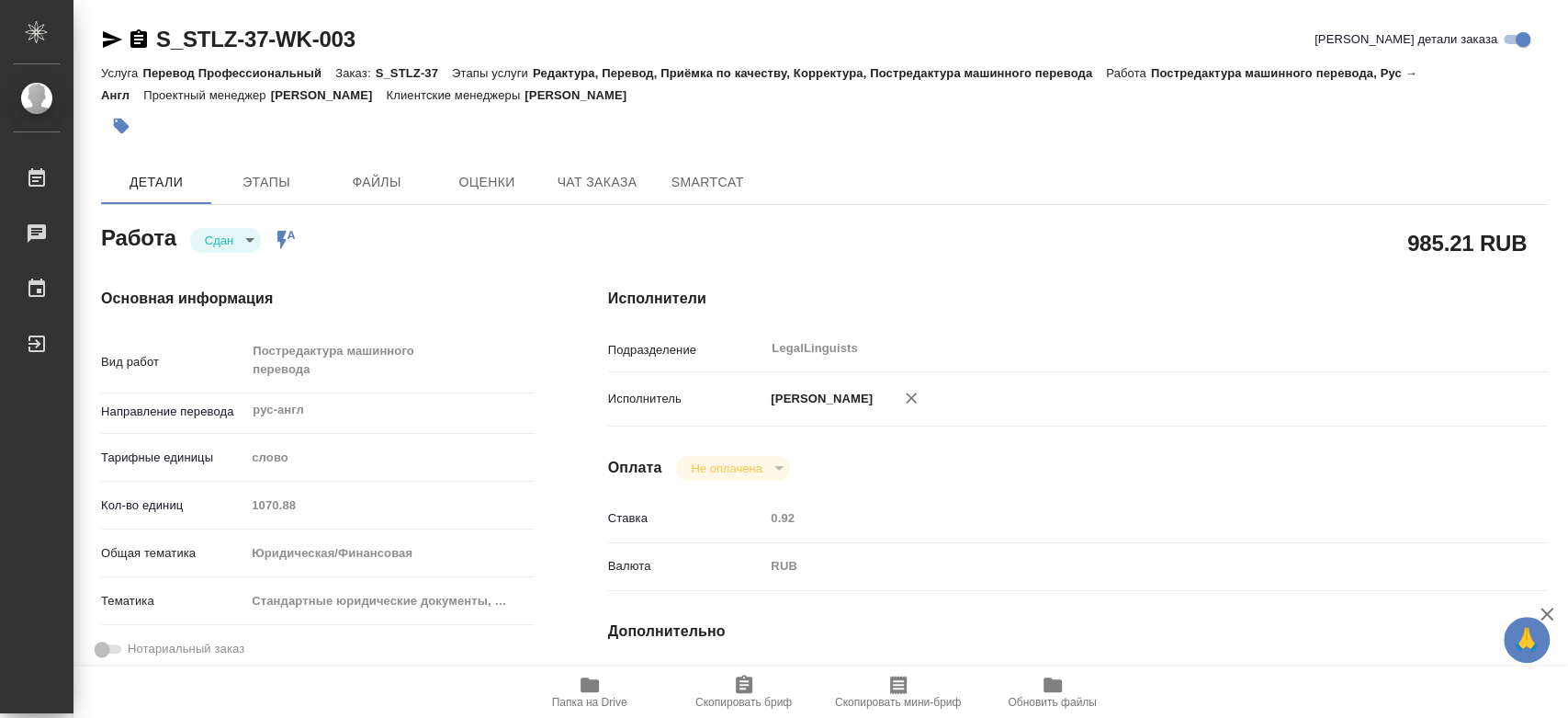
type textarea "x"
